Goal: Find contact information: Find contact information

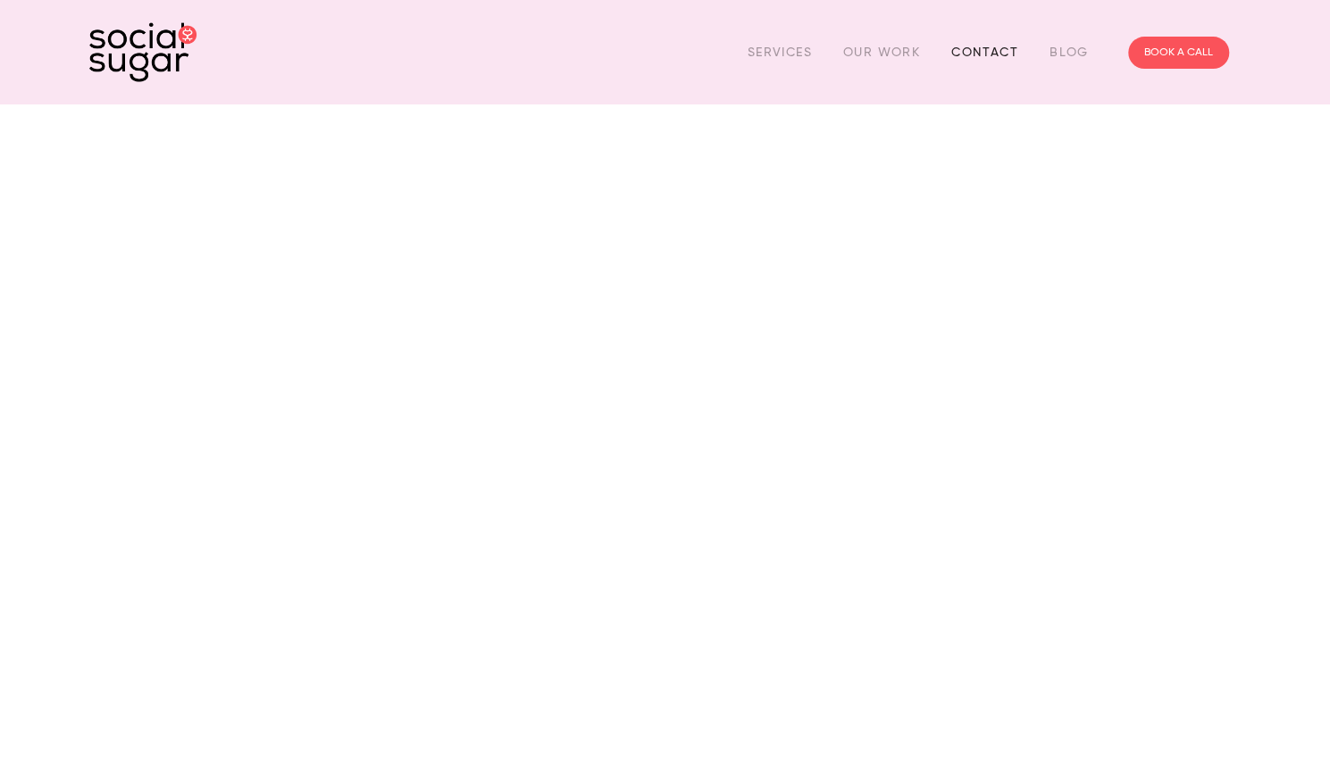
click at [993, 58] on link "Contact" at bounding box center [984, 52] width 67 height 28
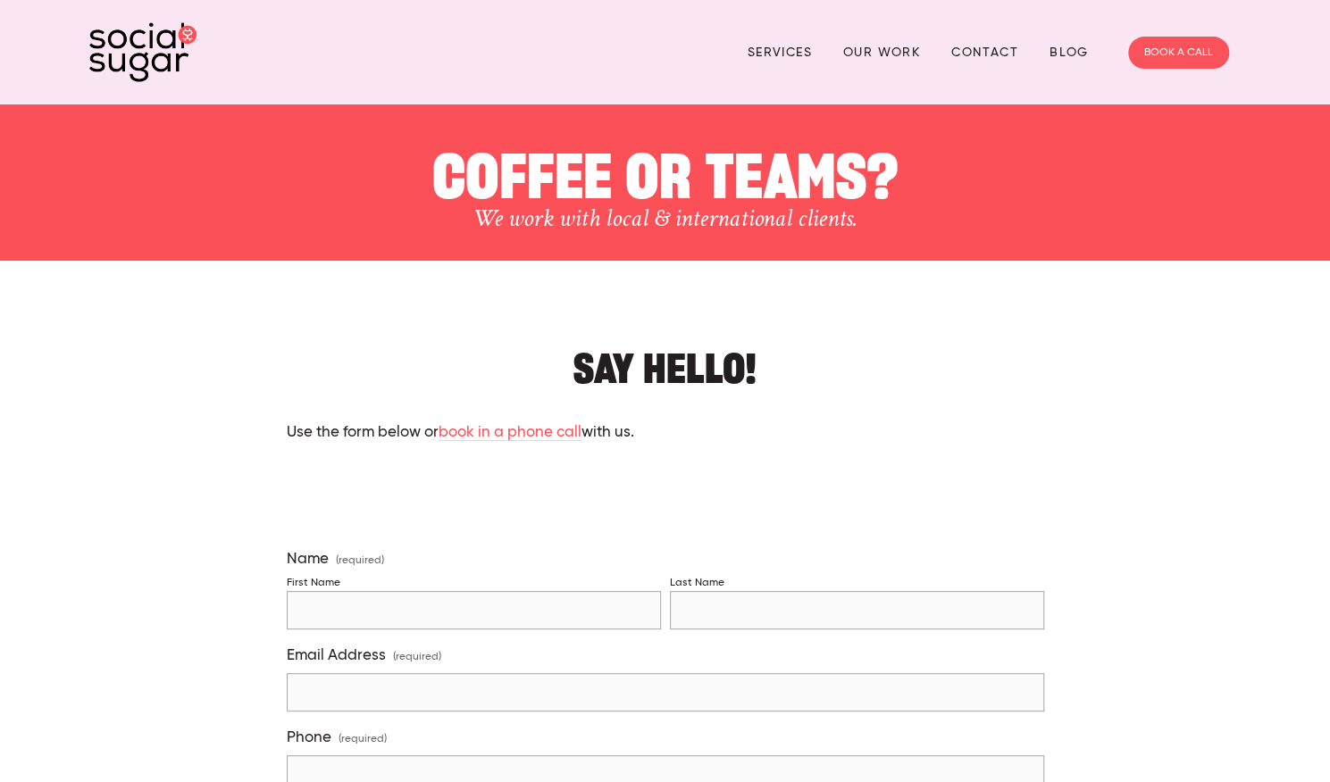
click at [775, 167] on h1 "COFFEE OR TEAMS?" at bounding box center [665, 167] width 994 height 72
click at [791, 51] on link "Services" at bounding box center [780, 52] width 64 height 28
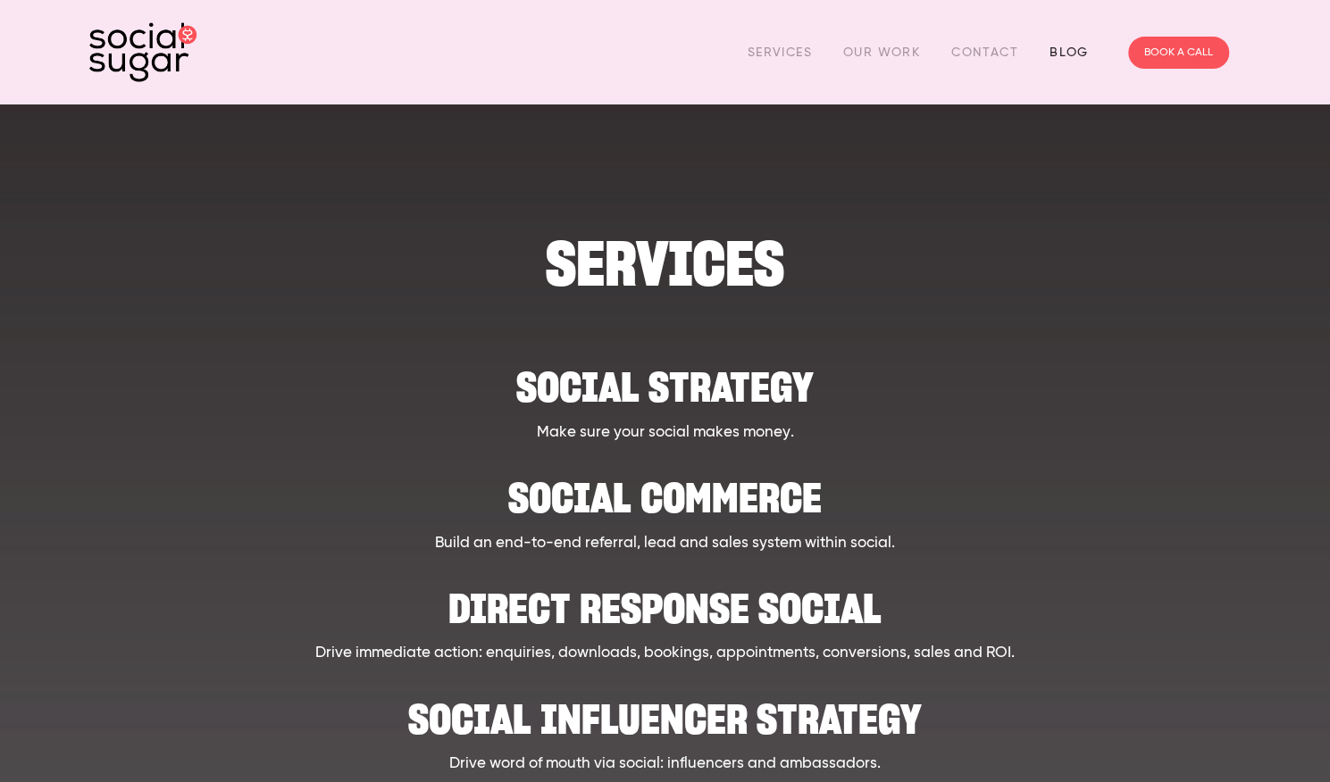
click at [1054, 60] on link "Blog" at bounding box center [1068, 52] width 39 height 28
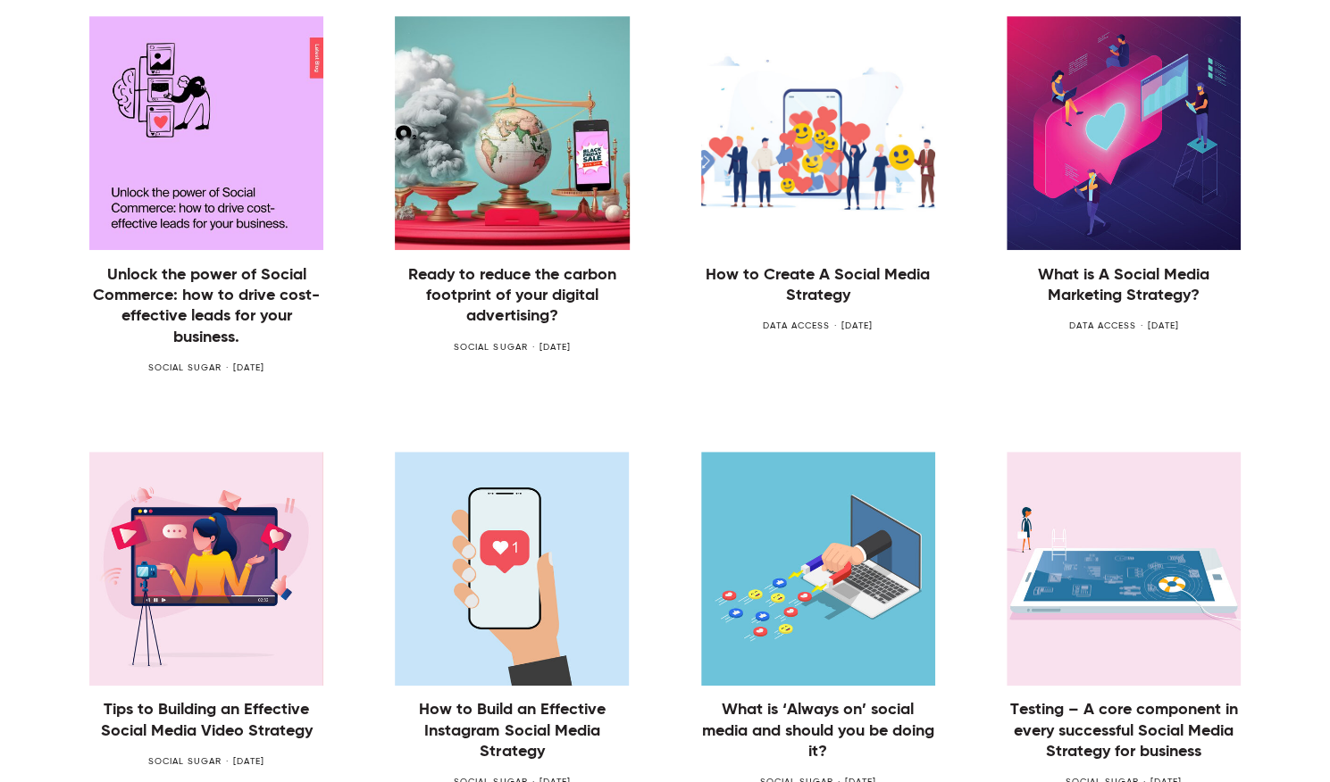
scroll to position [714, 0]
